Goal: Book appointment/travel/reservation

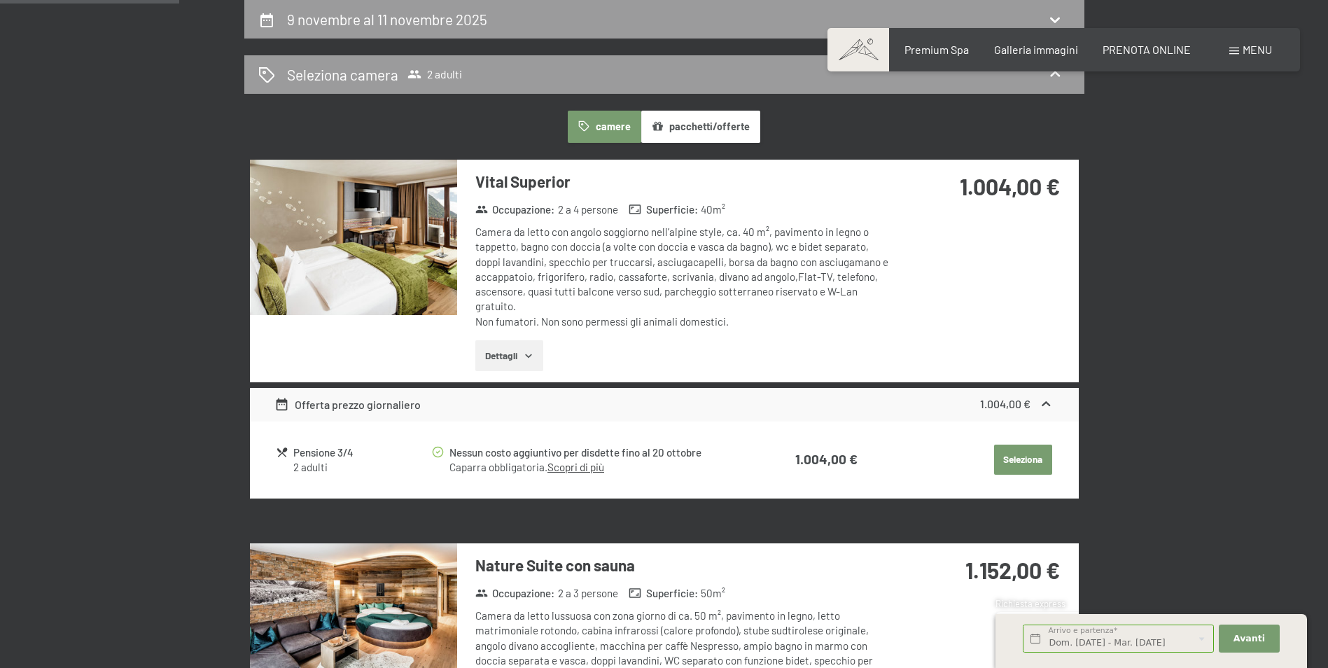
scroll to position [280, 0]
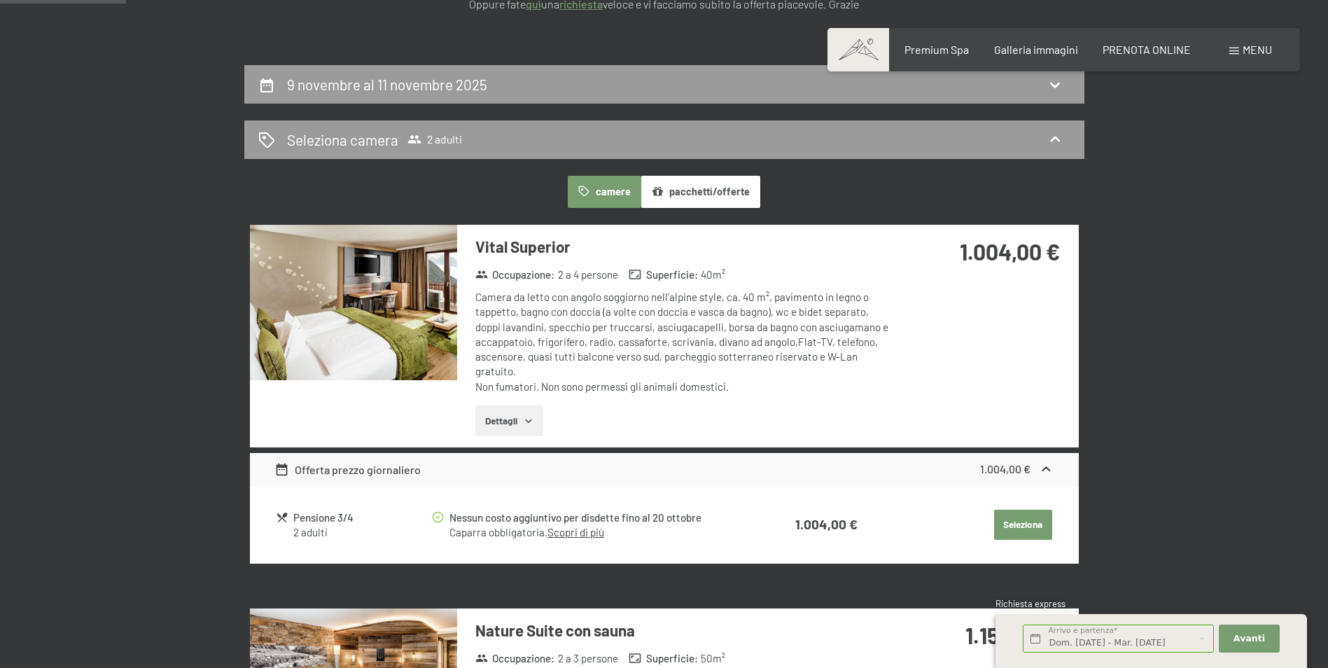
click at [515, 421] on button "Dettagli" at bounding box center [509, 420] width 68 height 31
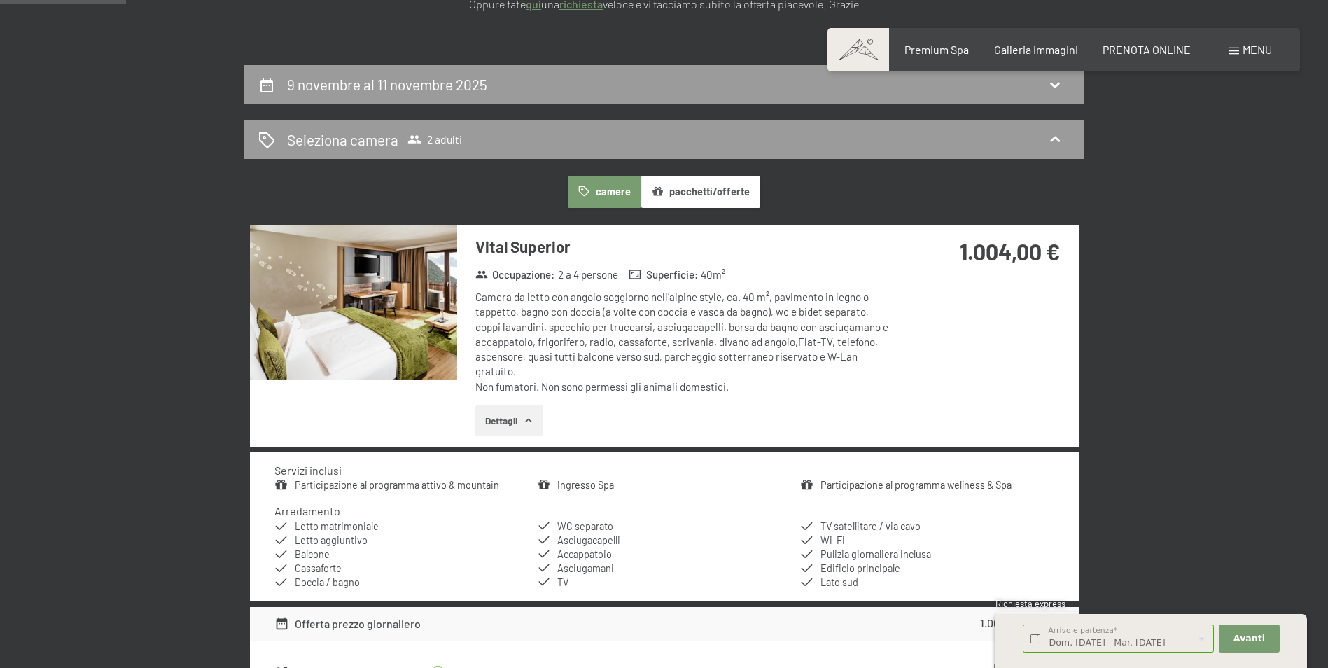
click at [409, 324] on img at bounding box center [353, 302] width 207 height 155
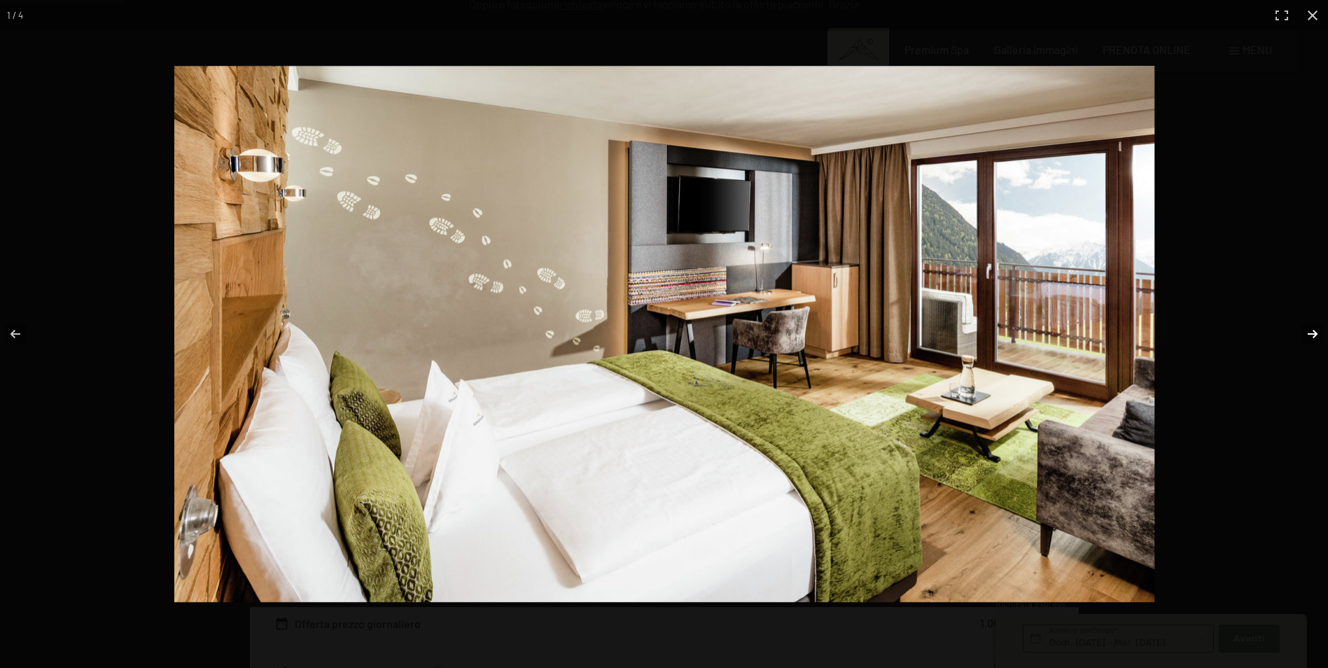
click at [1314, 330] on button "button" at bounding box center [1303, 334] width 49 height 70
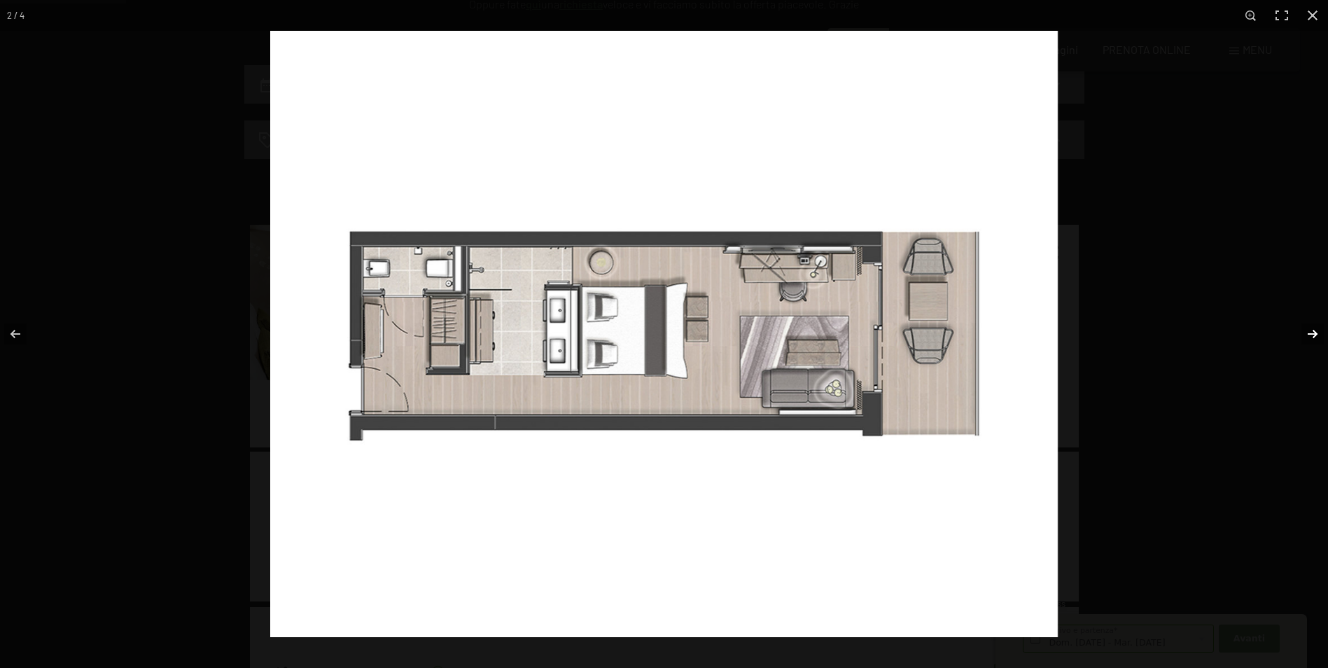
click at [1314, 330] on button "button" at bounding box center [1303, 334] width 49 height 70
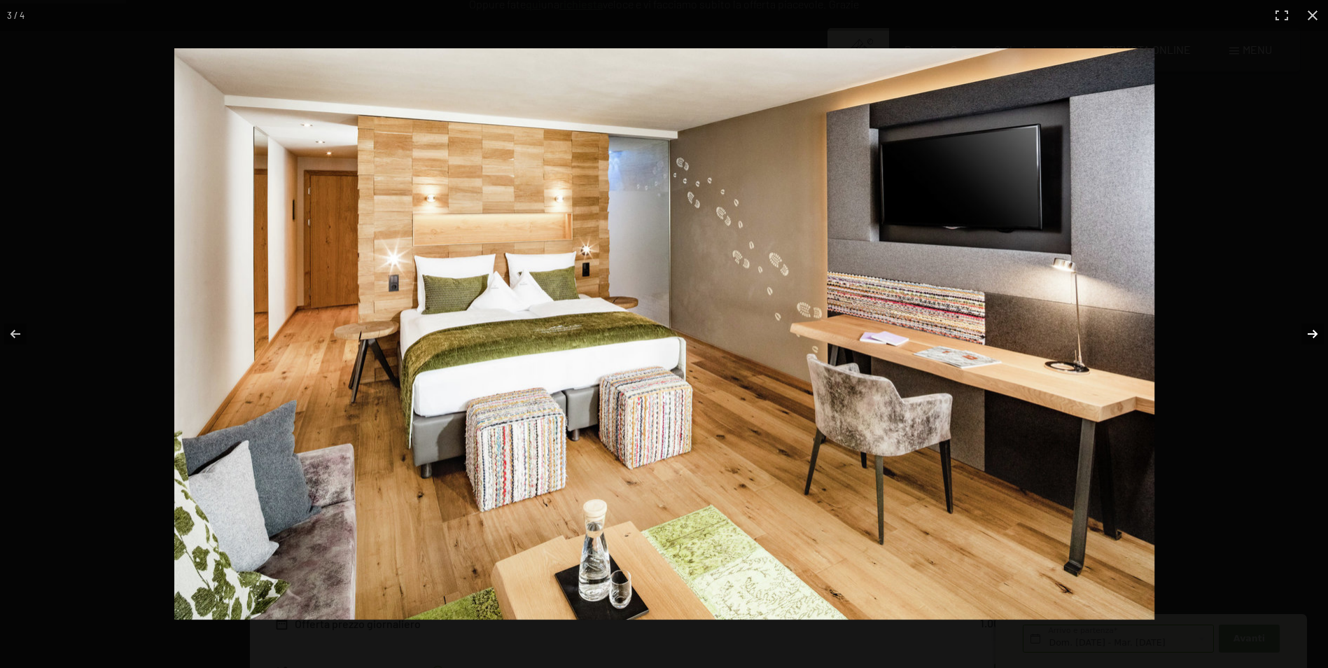
click at [1314, 330] on button "button" at bounding box center [1303, 334] width 49 height 70
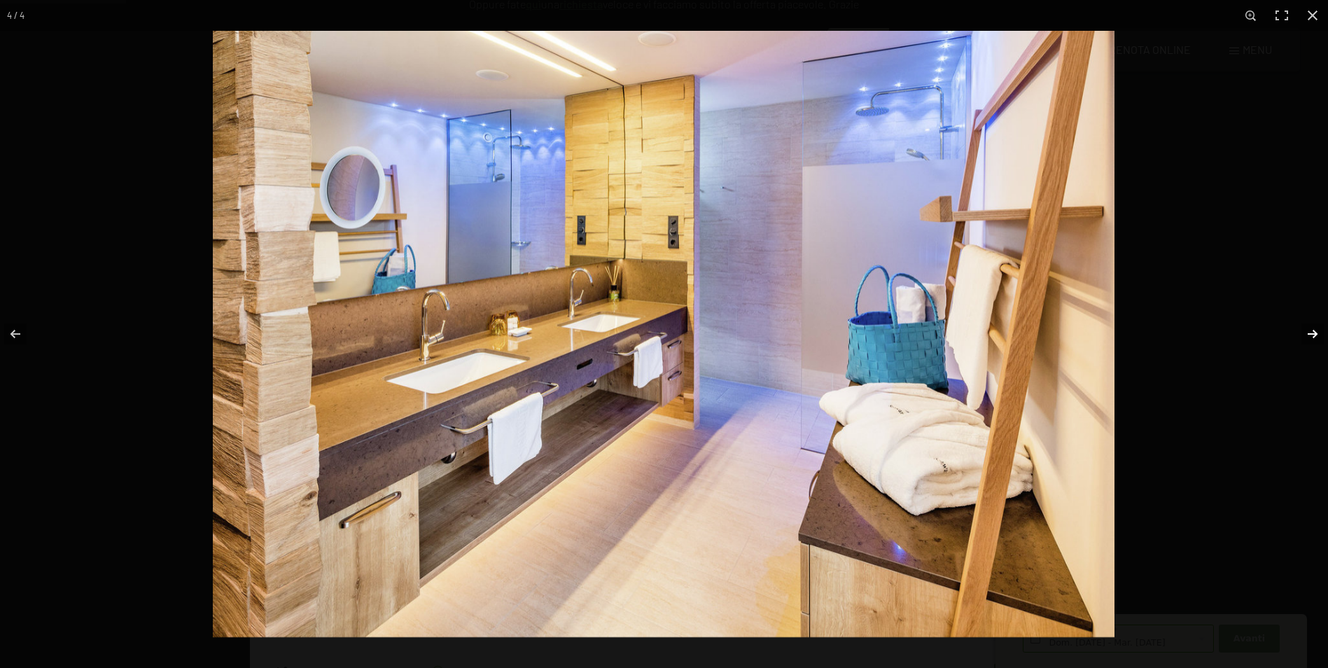
click at [1314, 330] on button "button" at bounding box center [1303, 334] width 49 height 70
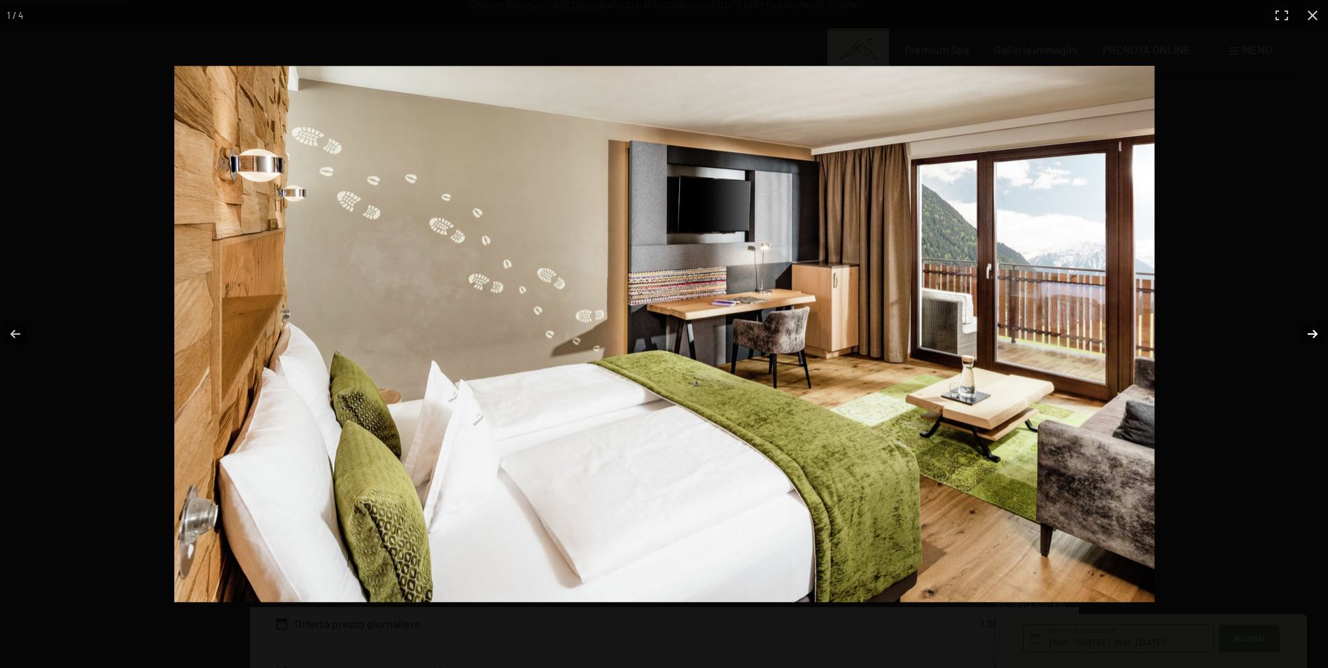
click at [1314, 330] on button "button" at bounding box center [1303, 334] width 49 height 70
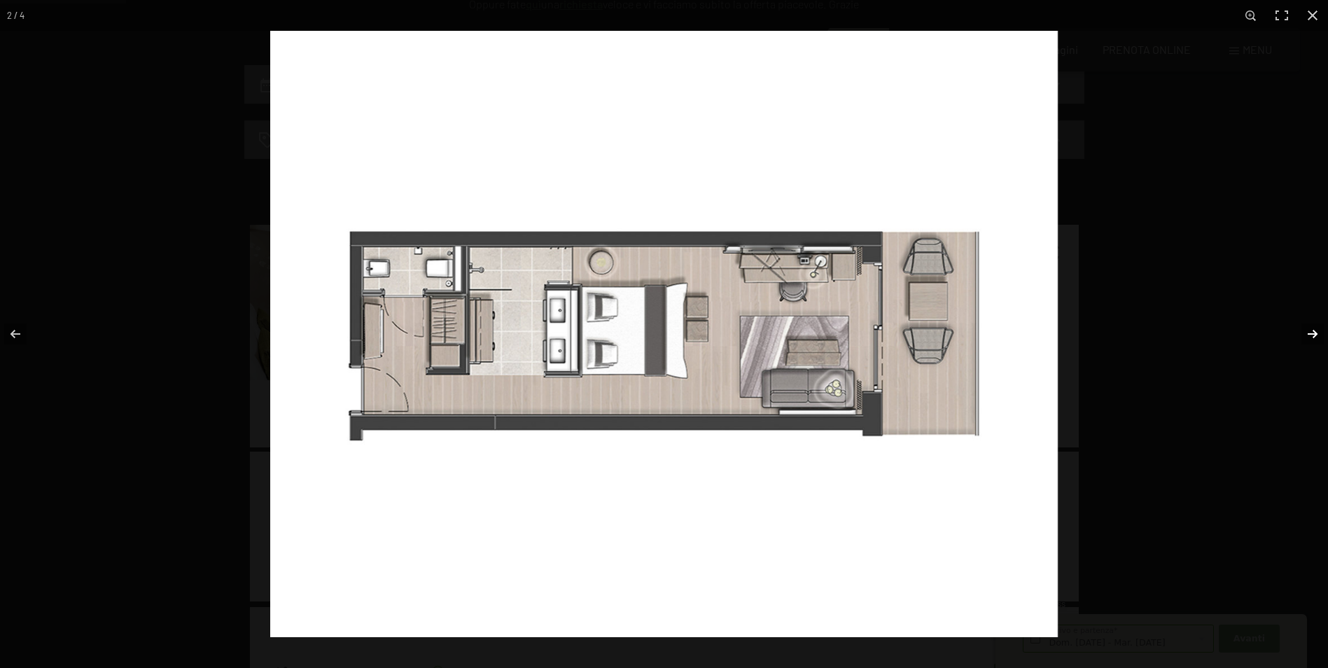
click at [1314, 330] on button "button" at bounding box center [1303, 334] width 49 height 70
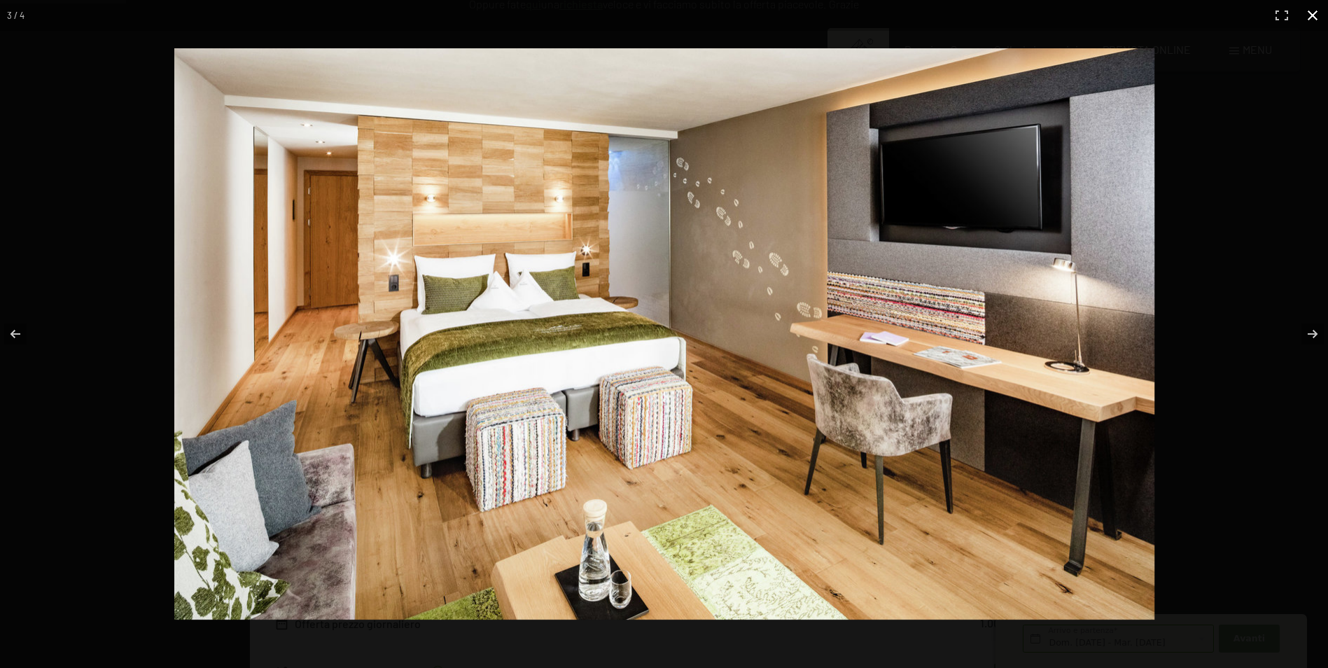
click at [1311, 11] on button "button" at bounding box center [1312, 15] width 31 height 31
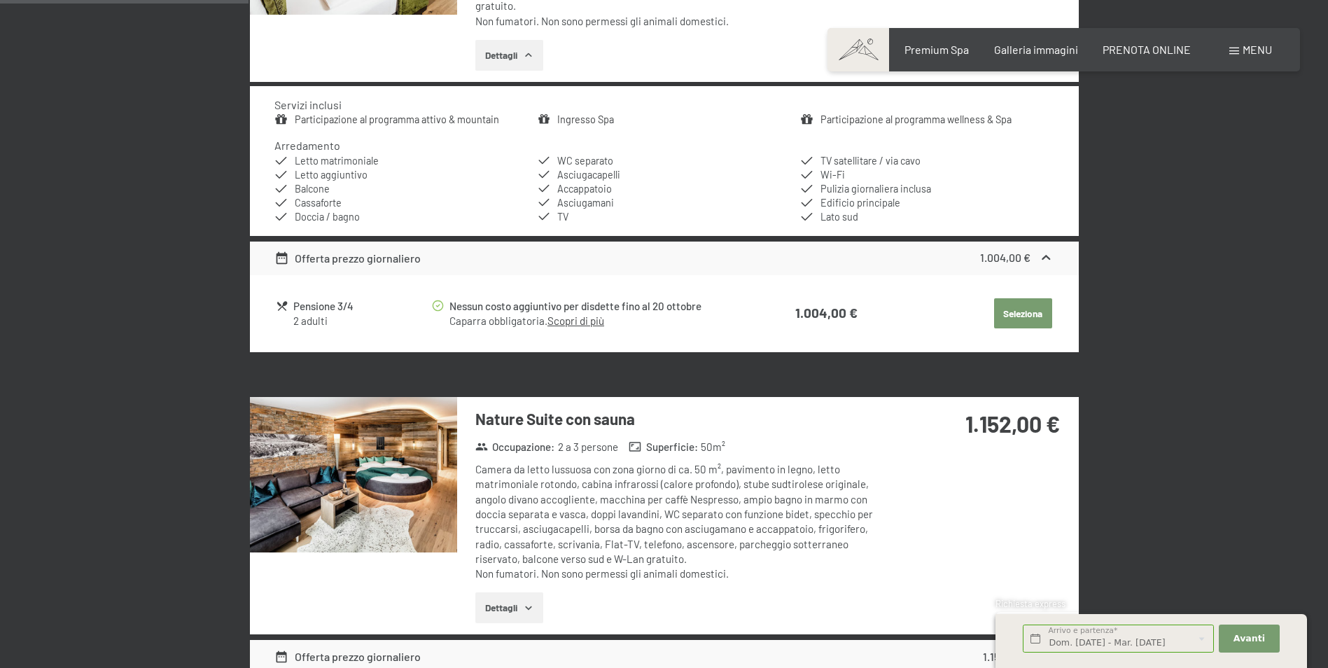
scroll to position [700, 0]
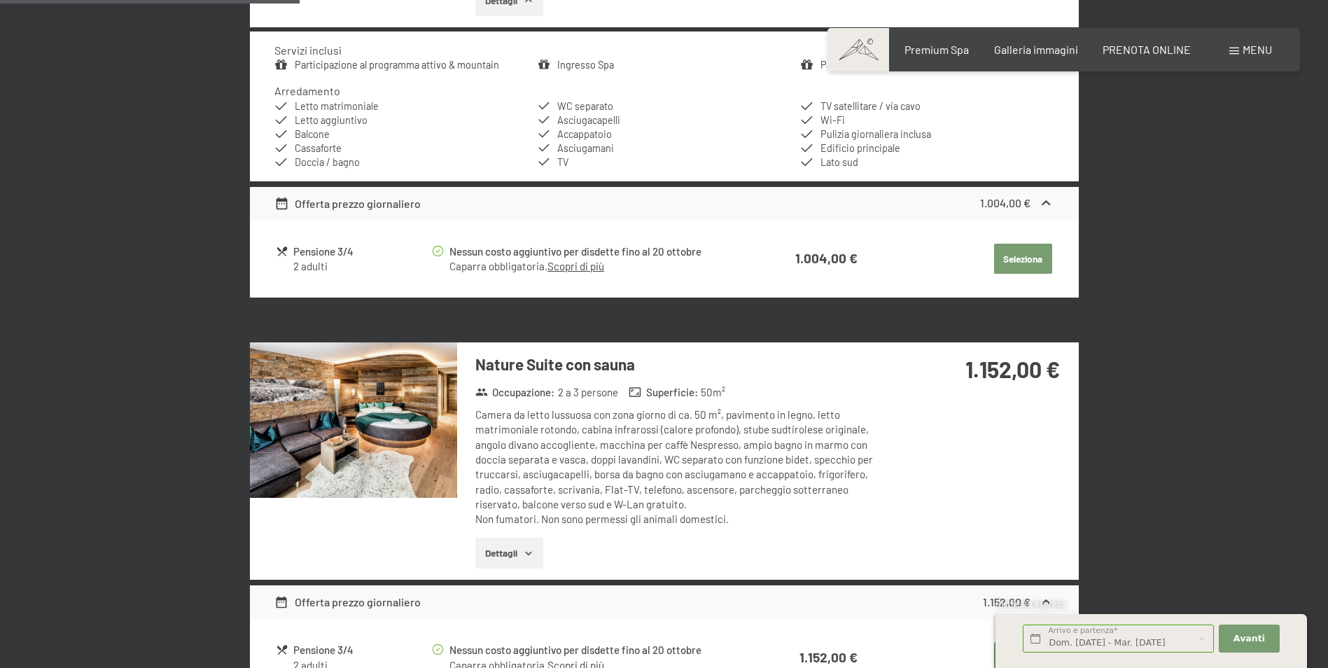
click at [512, 552] on button "Dettagli" at bounding box center [509, 553] width 68 height 31
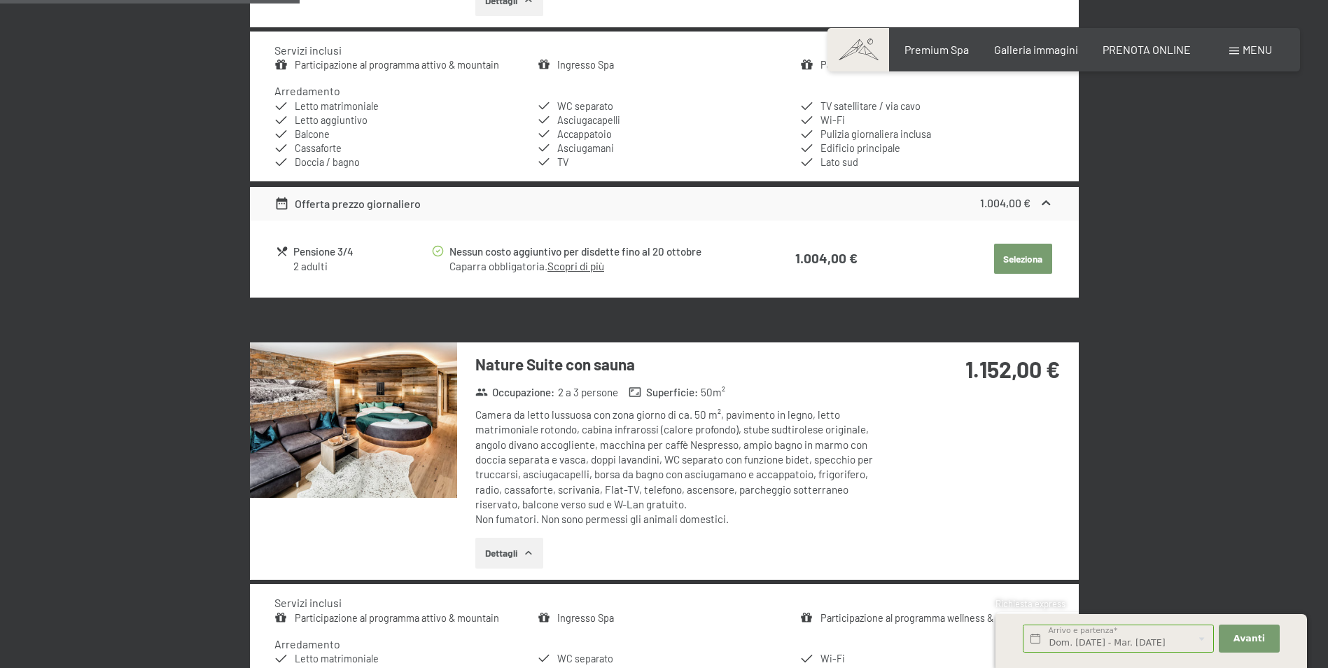
click at [394, 440] on img at bounding box center [353, 419] width 207 height 155
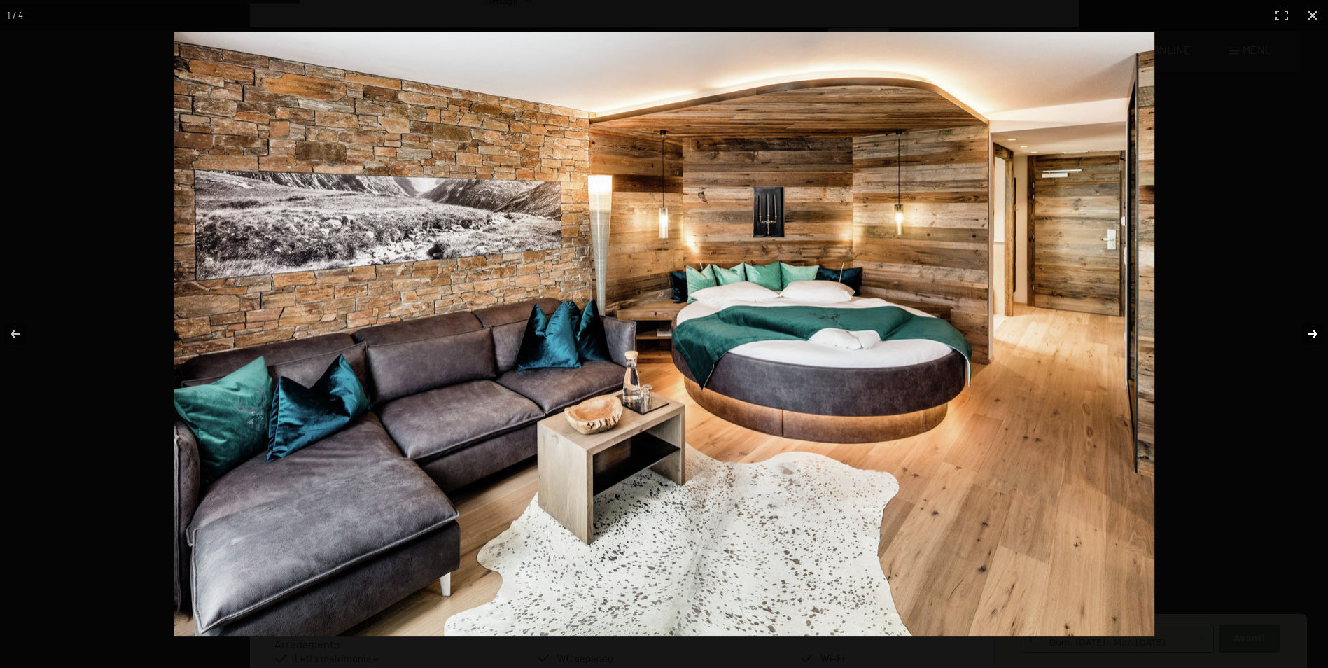
click at [1309, 330] on button "button" at bounding box center [1303, 334] width 49 height 70
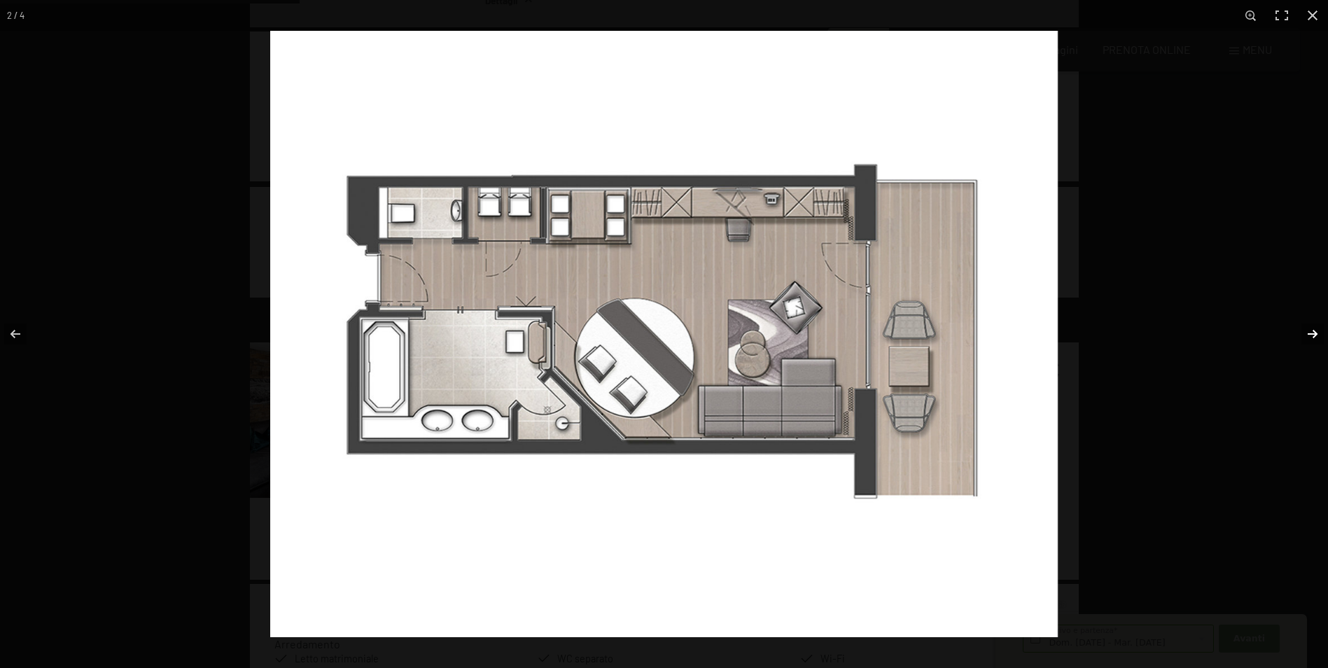
click at [1309, 330] on button "button" at bounding box center [1303, 334] width 49 height 70
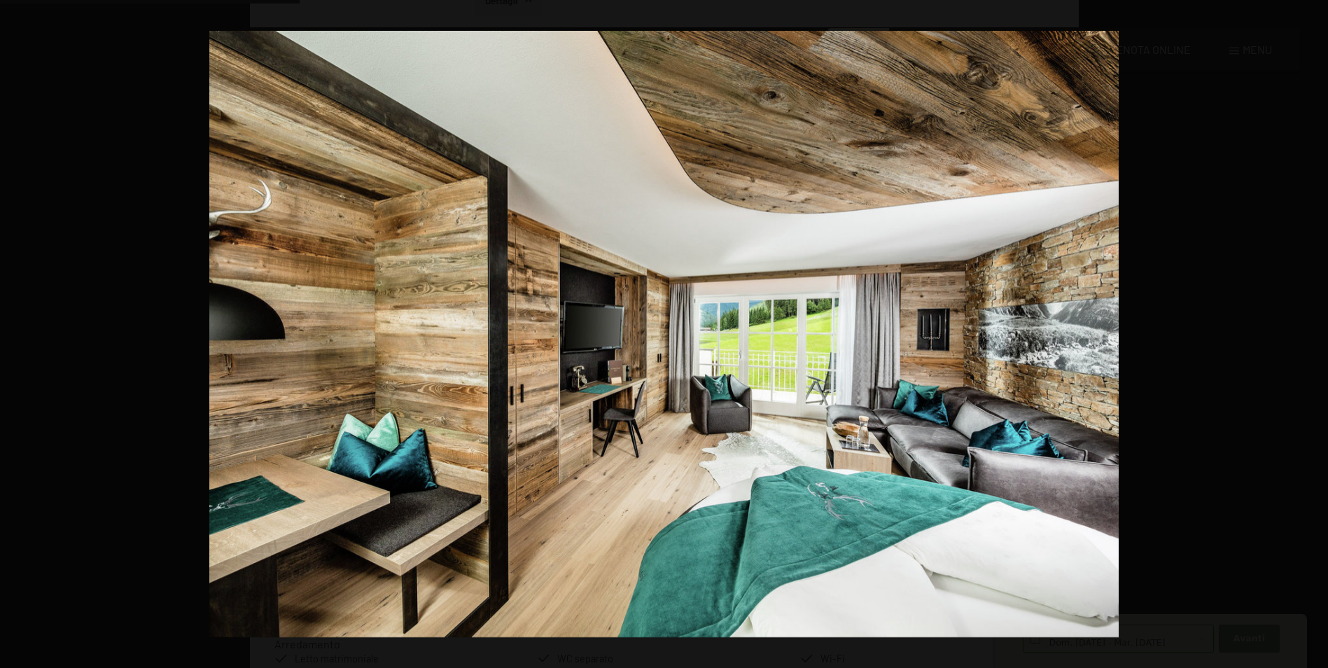
click at [1309, 330] on button "button" at bounding box center [1303, 334] width 49 height 70
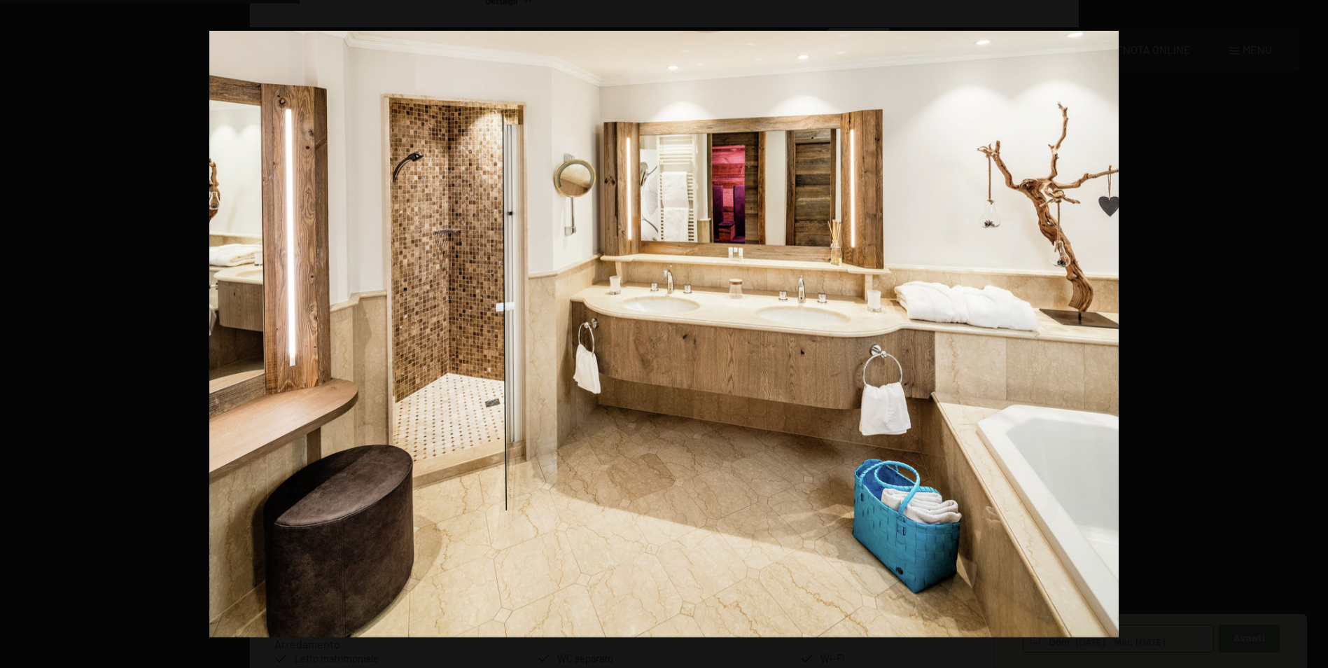
click at [1309, 330] on button "button" at bounding box center [1303, 334] width 49 height 70
